Goal: Task Accomplishment & Management: Manage account settings

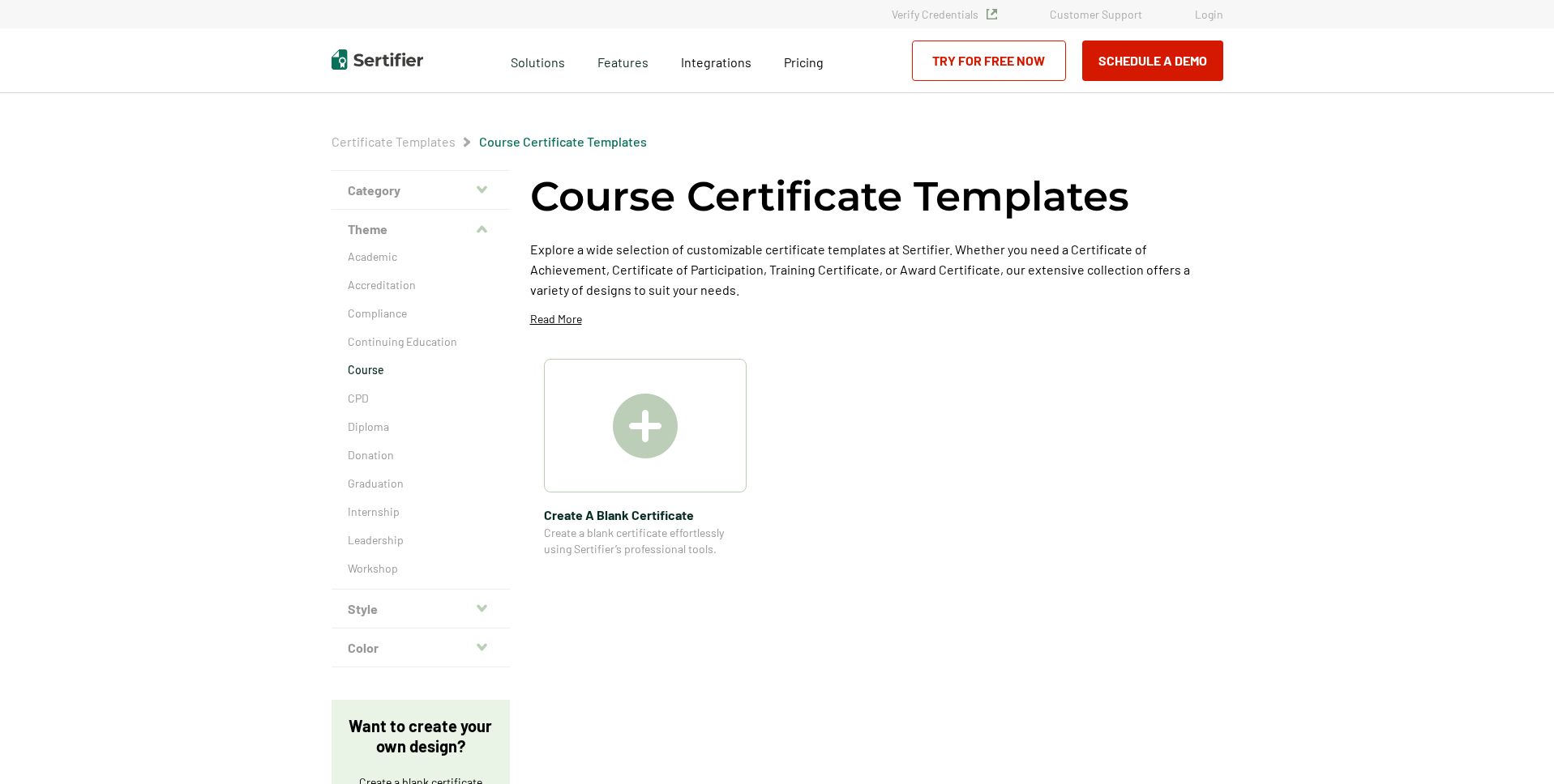
click at [1206, 15] on link "Login" at bounding box center [1208, 14] width 28 height 13
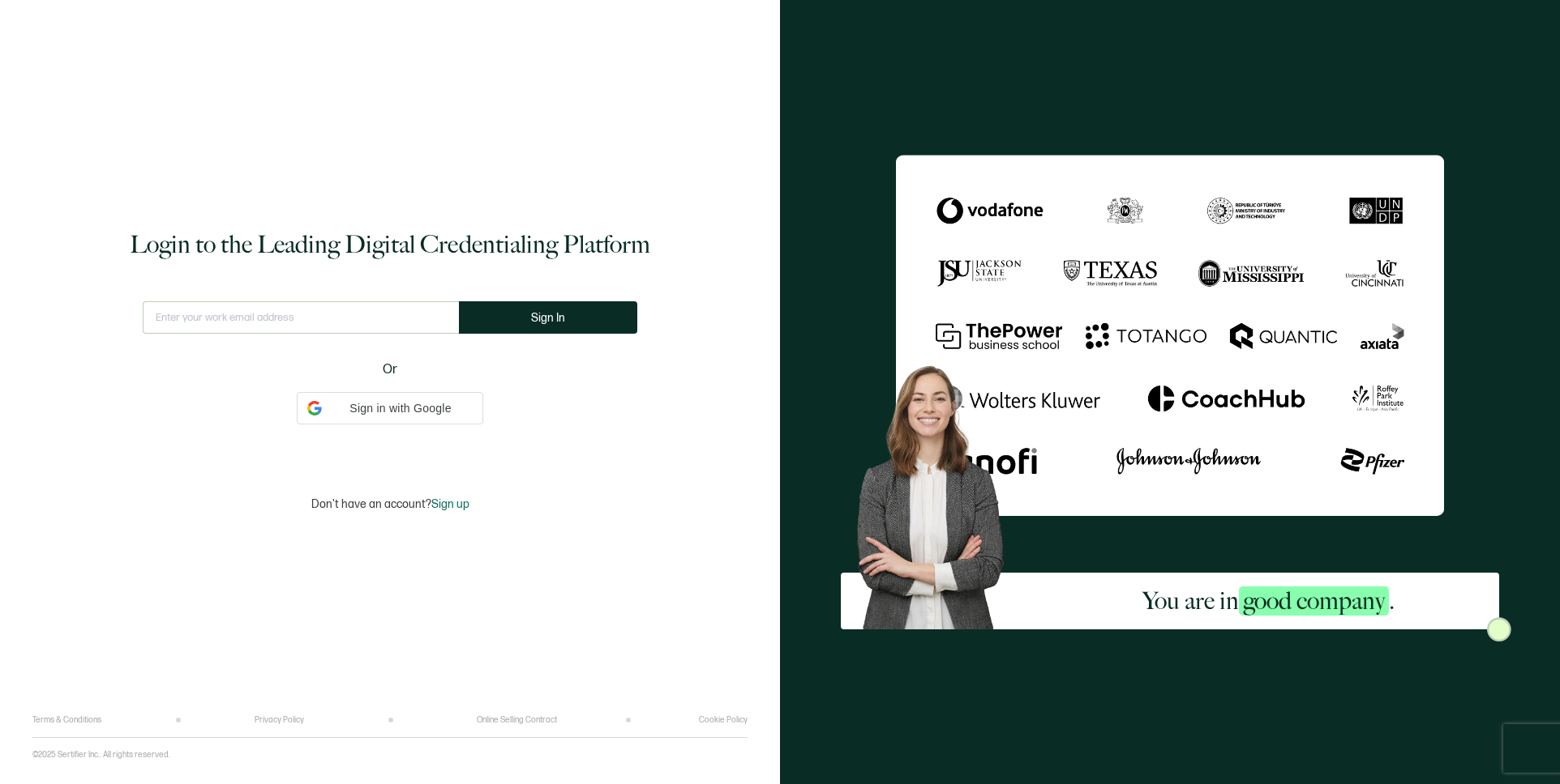
type input "[EMAIL_ADDRESS][DOMAIN_NAME]"
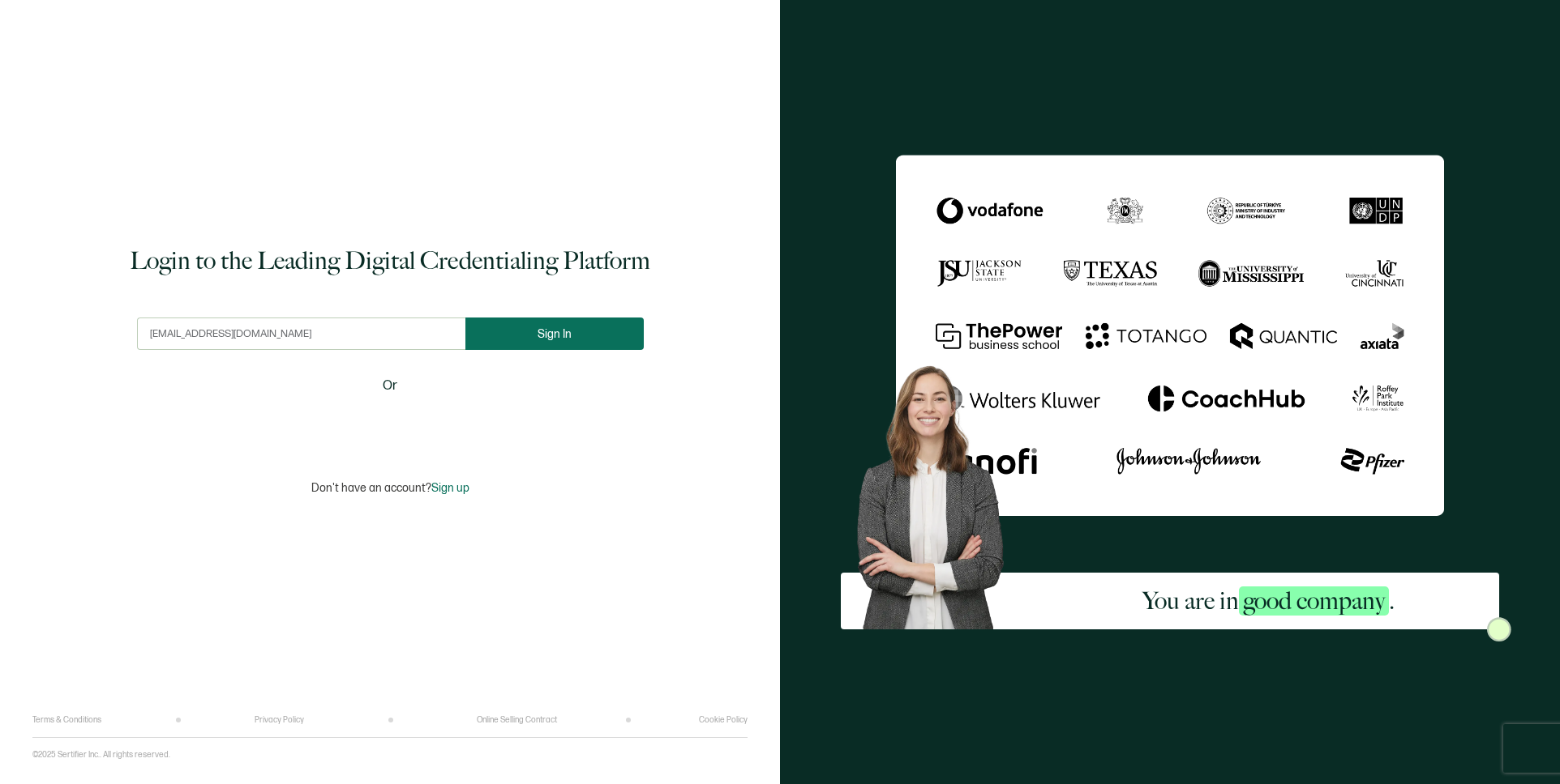
click at [542, 343] on button "Sign In" at bounding box center [554, 334] width 178 height 33
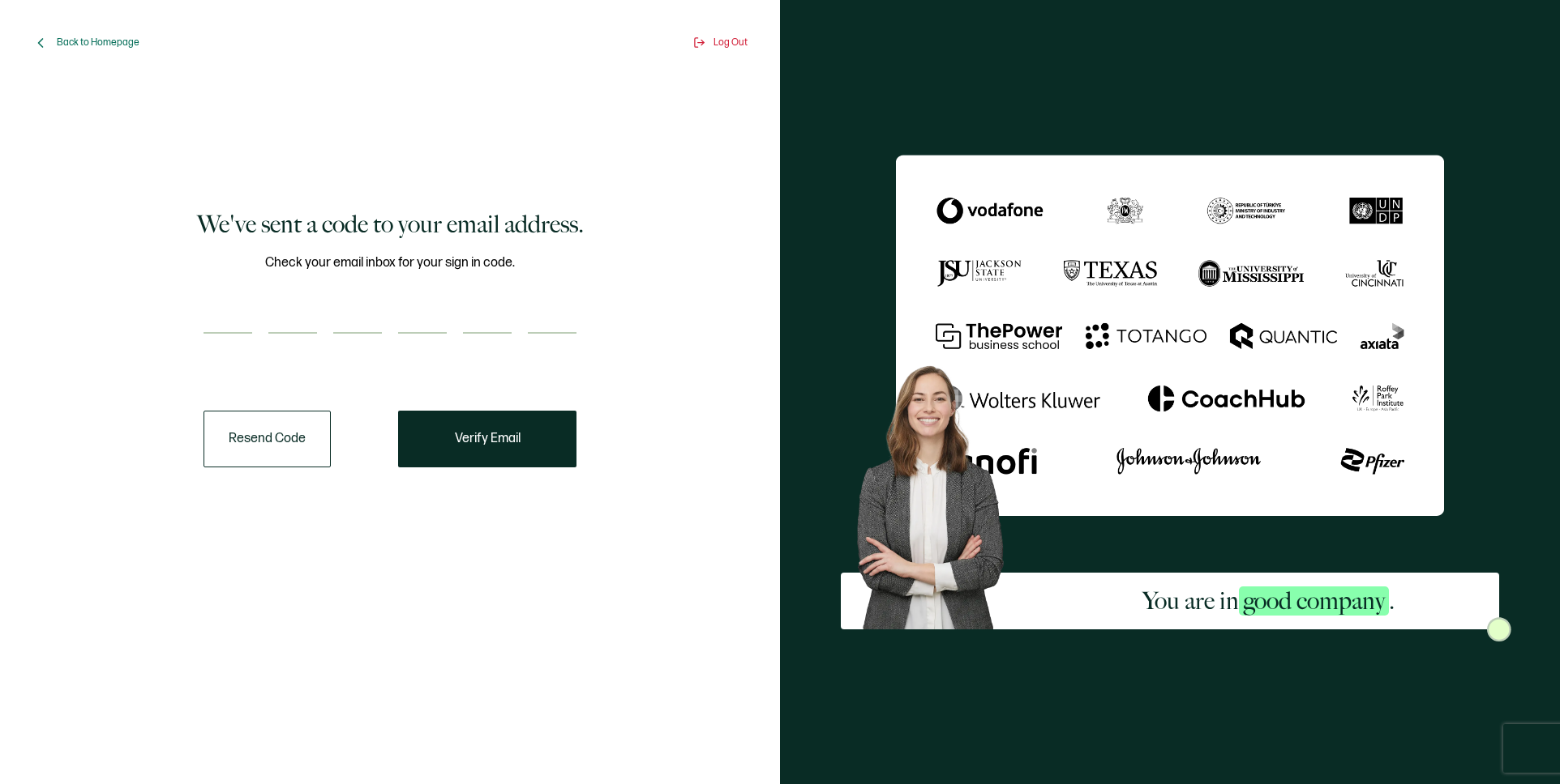
click at [223, 313] on input "number" at bounding box center [227, 318] width 48 height 33
type input "7"
type input "0"
type input "7"
type input "8"
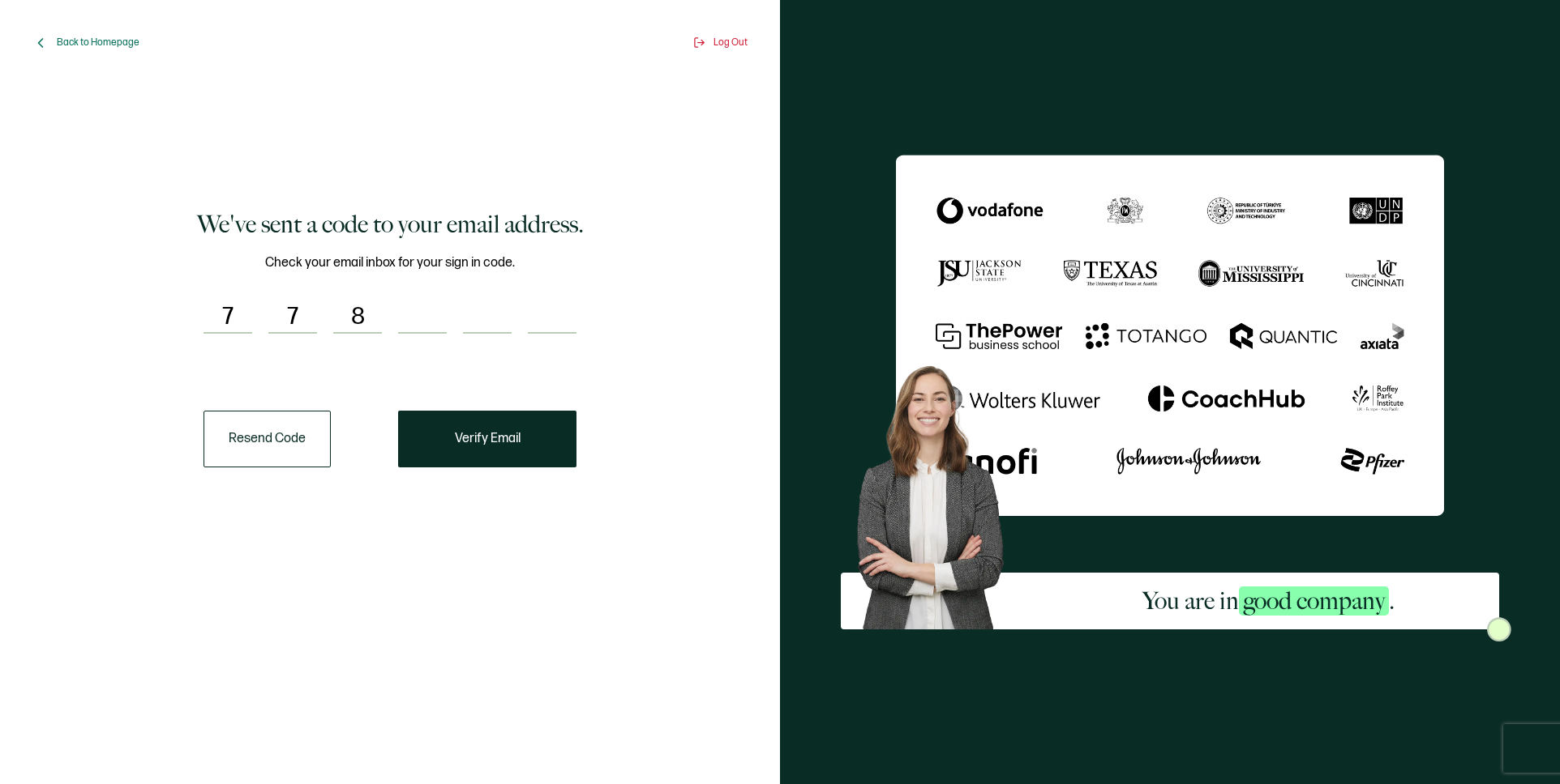
type input "0"
type input "4"
